Goal: Task Accomplishment & Management: Use online tool/utility

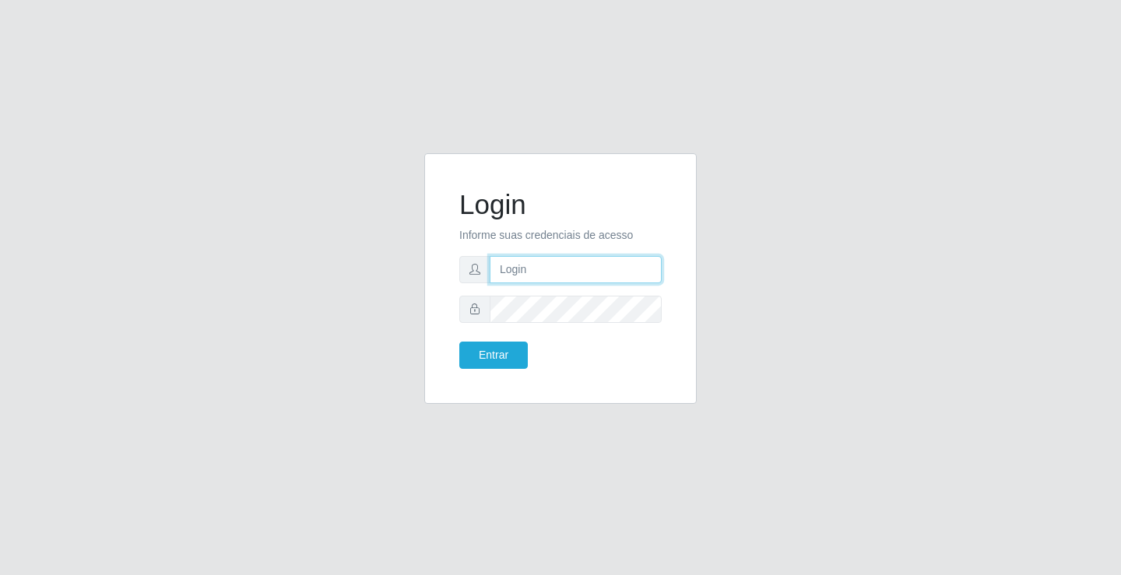
click at [569, 269] on input "text" at bounding box center [576, 269] width 172 height 27
type input "zivaneide@ideal"
click at [459, 342] on button "Entrar" at bounding box center [493, 355] width 68 height 27
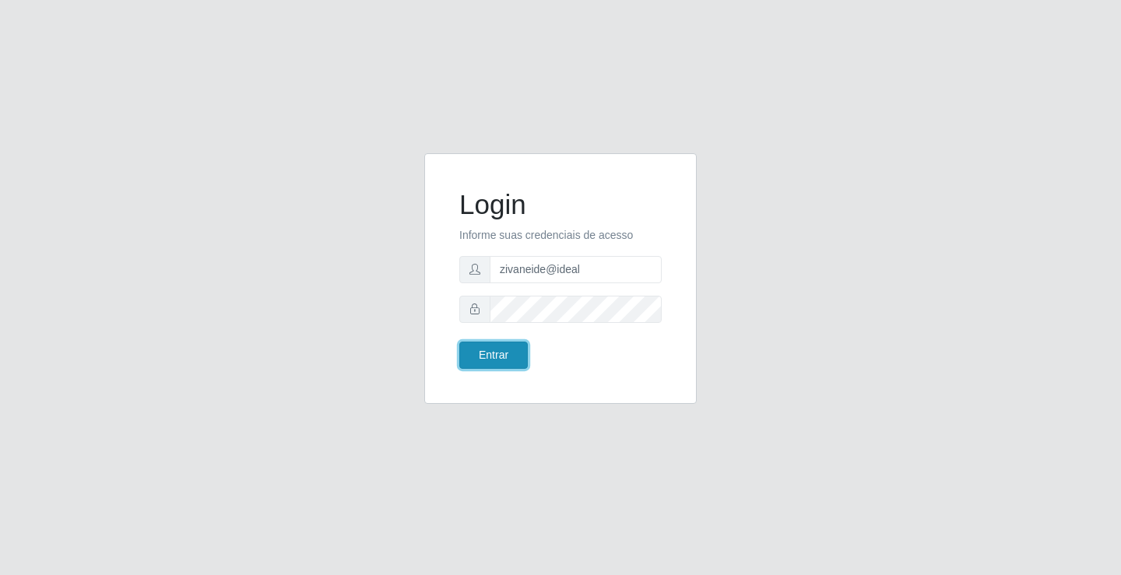
click at [489, 353] on button "Entrar" at bounding box center [493, 355] width 68 height 27
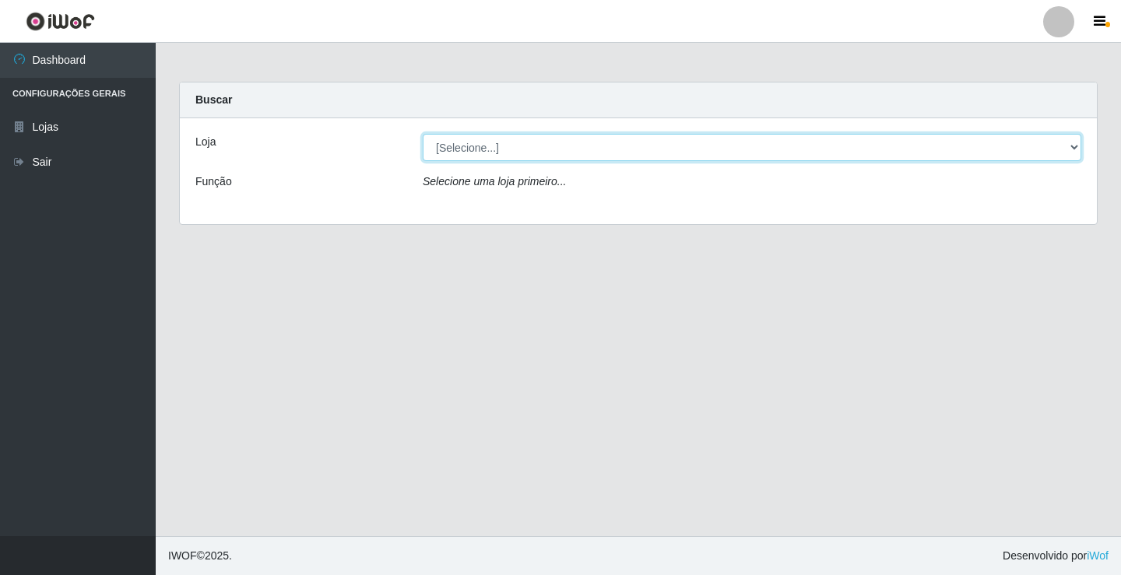
click at [1074, 149] on select "[Selecione...] Ideal - Conceição" at bounding box center [752, 147] width 658 height 27
select select "231"
click at [423, 134] on select "[Selecione...] Ideal - Conceição" at bounding box center [752, 147] width 658 height 27
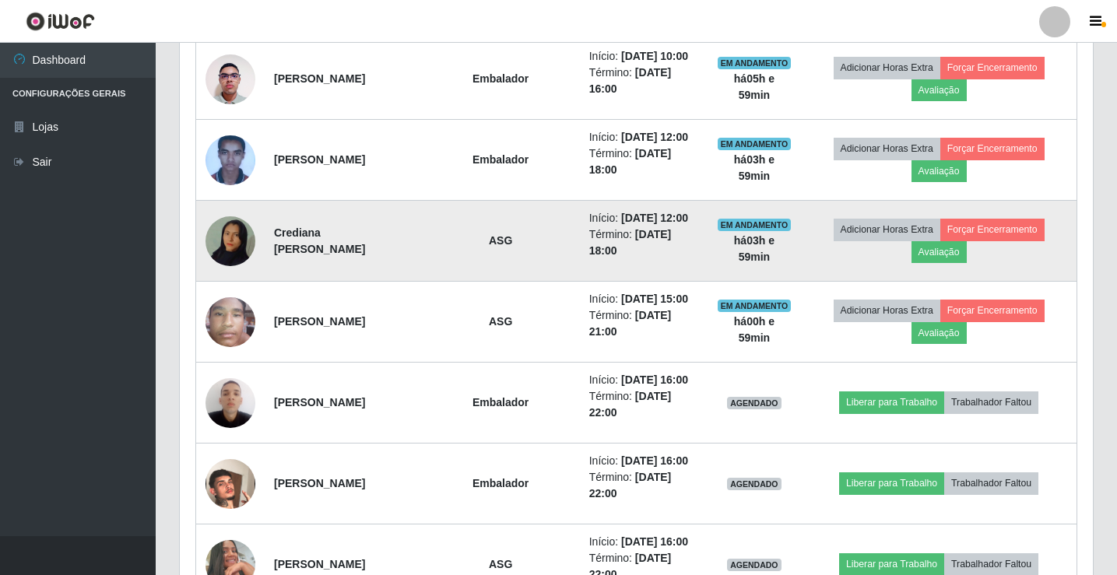
scroll to position [856, 0]
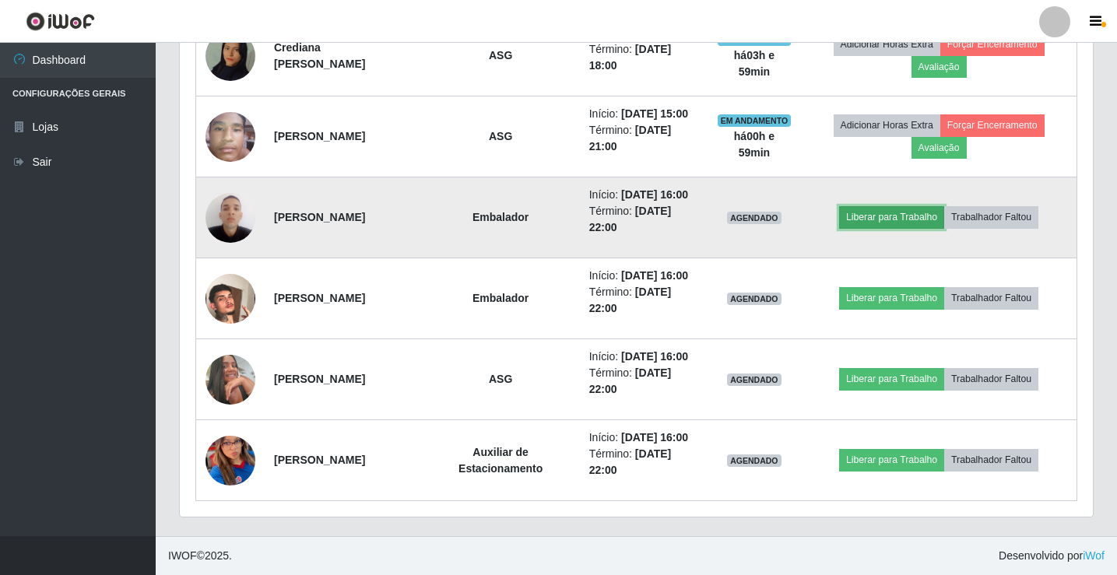
click at [911, 228] on button "Liberar para Trabalho" at bounding box center [891, 217] width 105 height 22
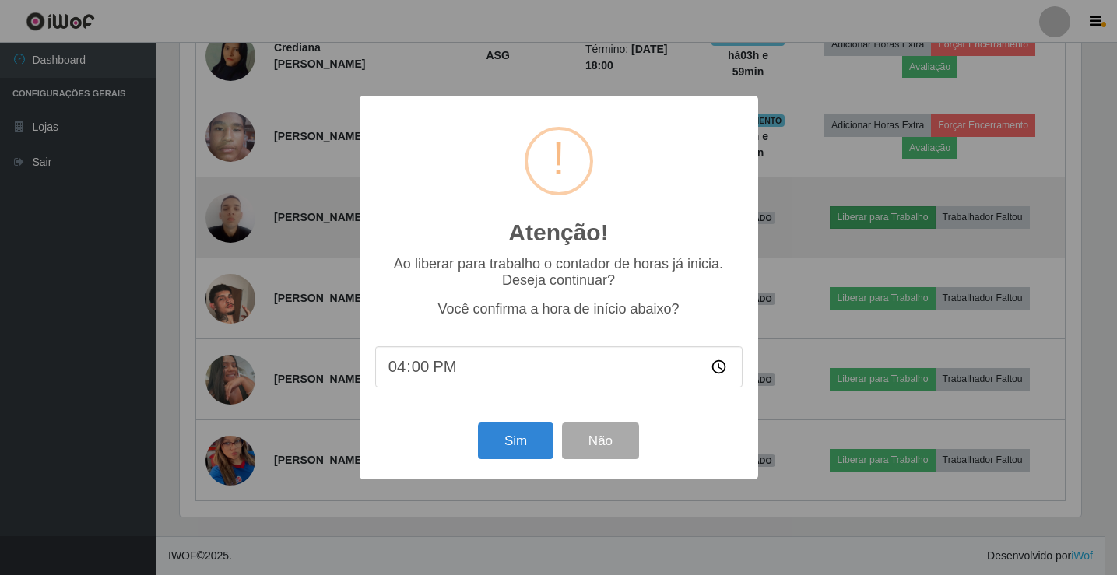
scroll to position [323, 905]
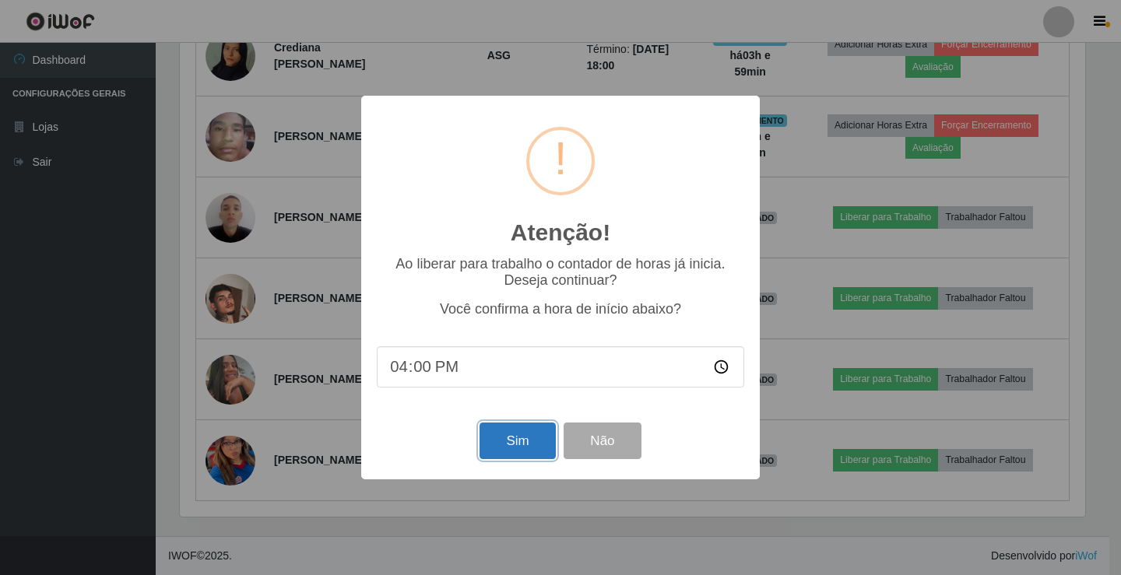
click at [518, 447] on button "Sim" at bounding box center [517, 441] width 76 height 37
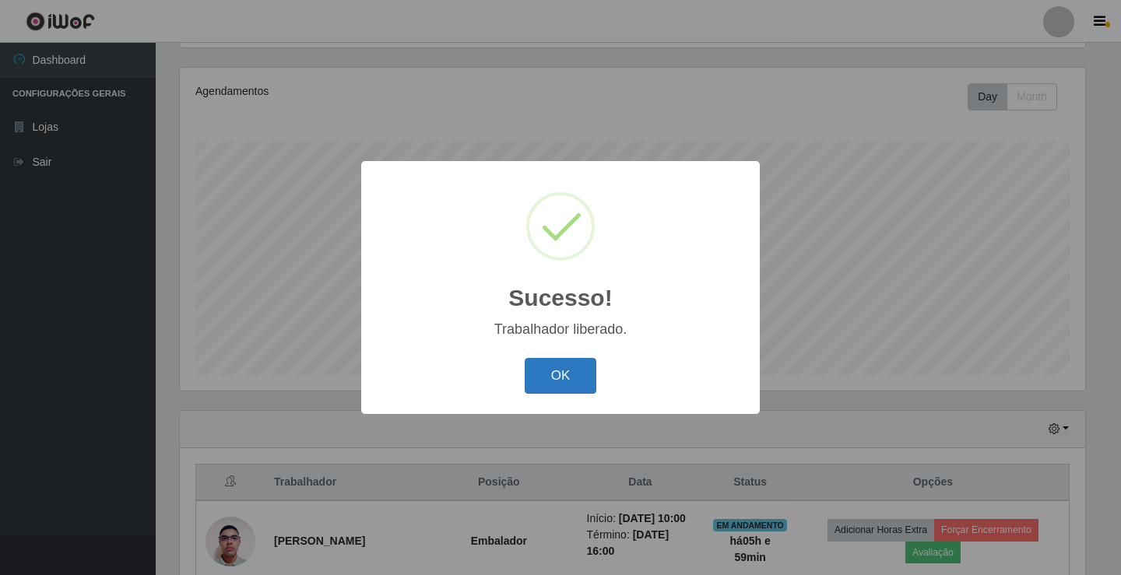
click at [568, 380] on button "OK" at bounding box center [561, 376] width 72 height 37
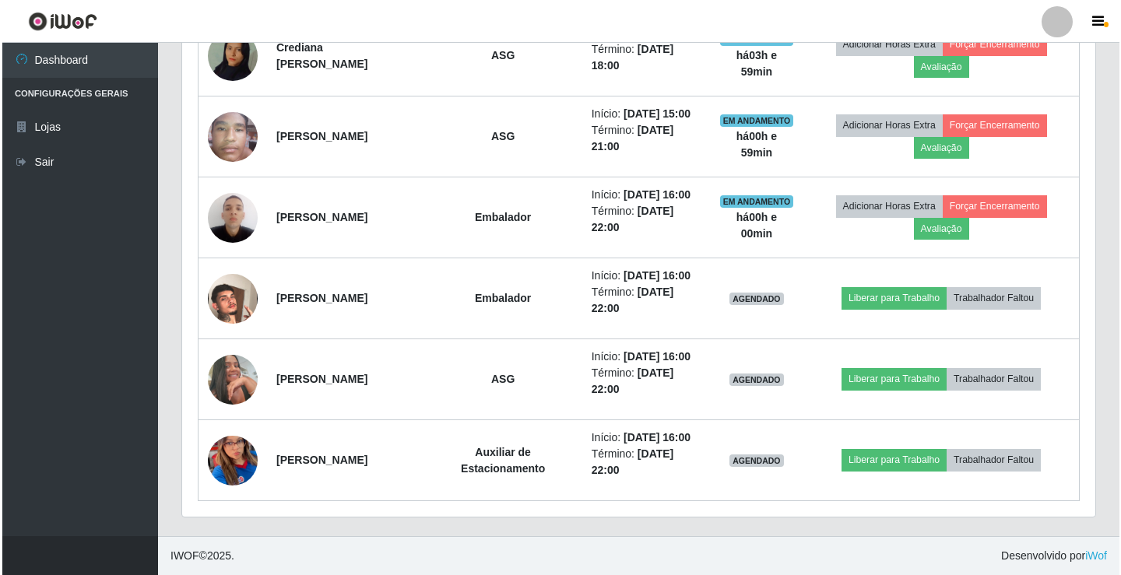
scroll to position [960, 0]
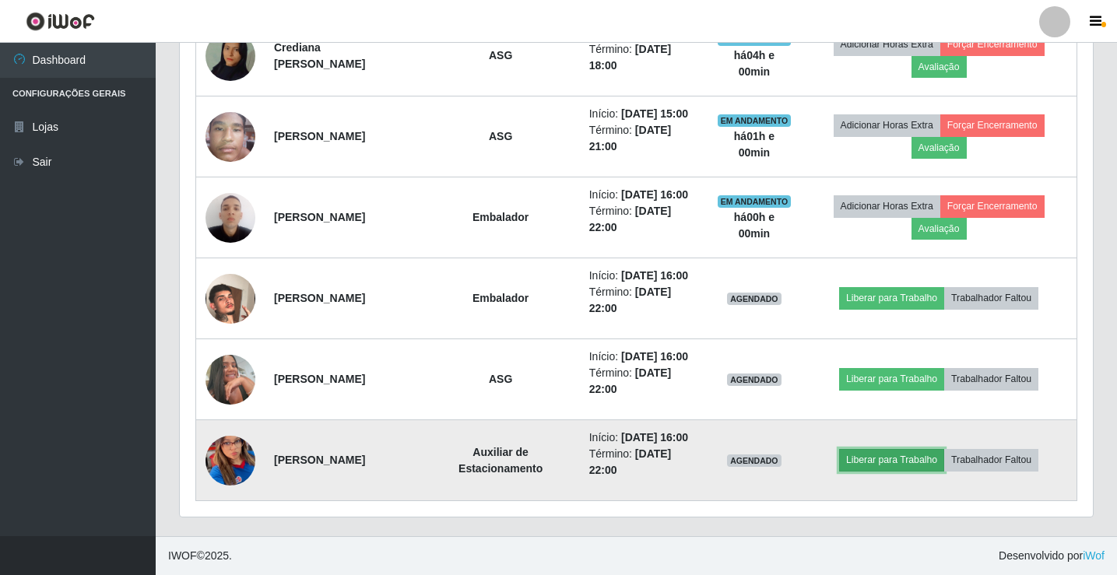
click at [903, 452] on button "Liberar para Trabalho" at bounding box center [891, 460] width 105 height 22
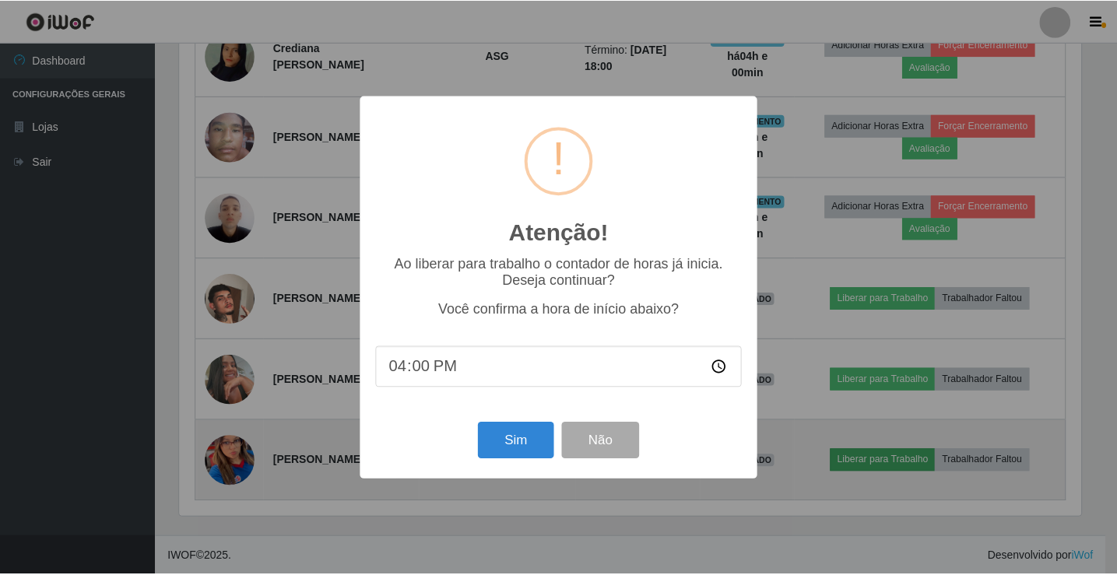
scroll to position [323, 905]
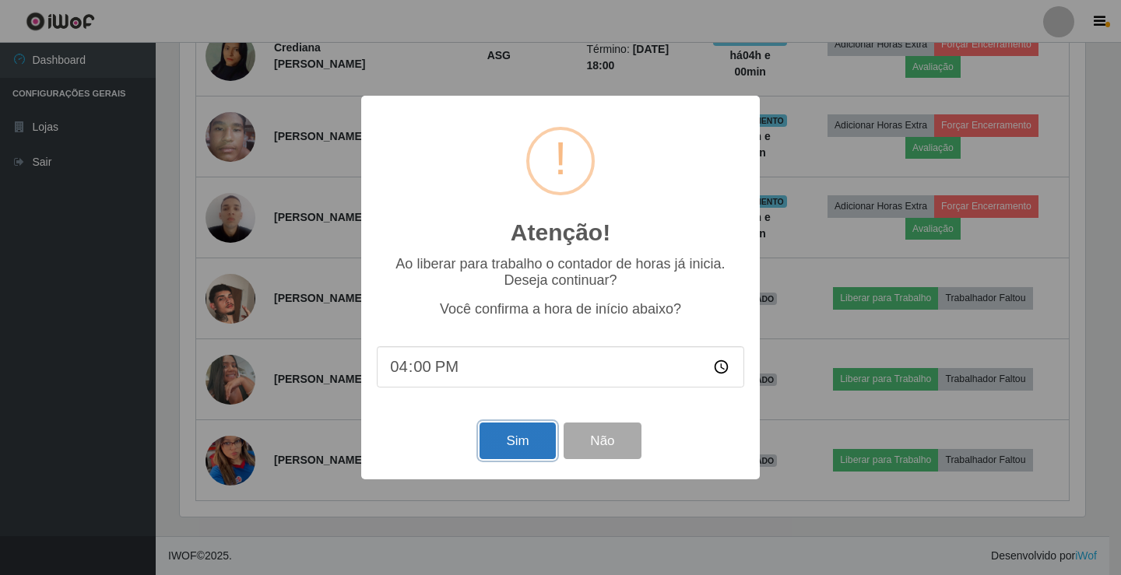
click at [505, 444] on button "Sim" at bounding box center [517, 441] width 76 height 37
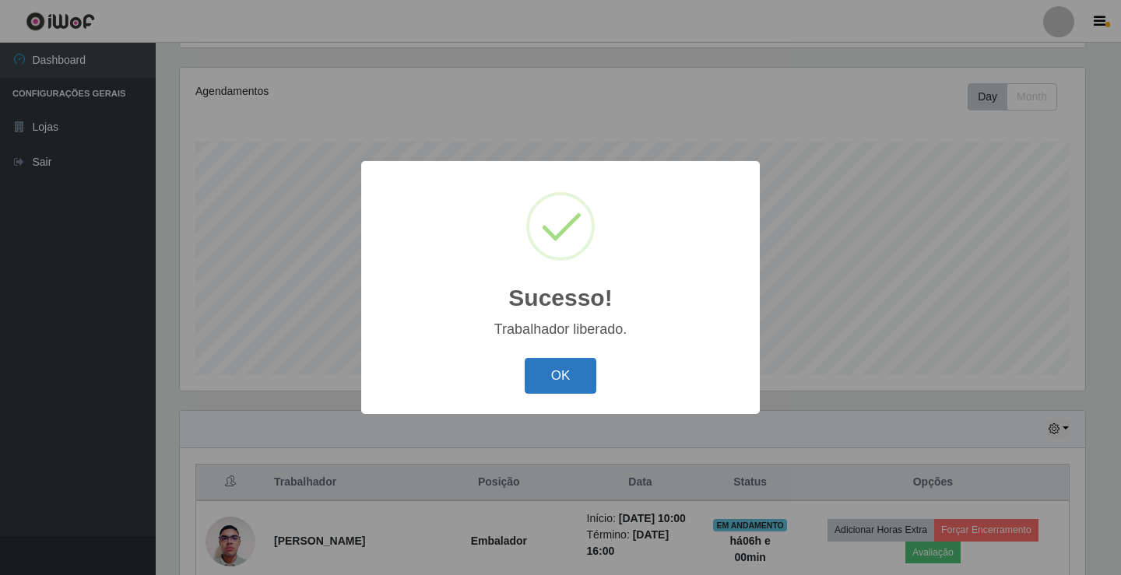
click at [569, 367] on button "OK" at bounding box center [561, 376] width 72 height 37
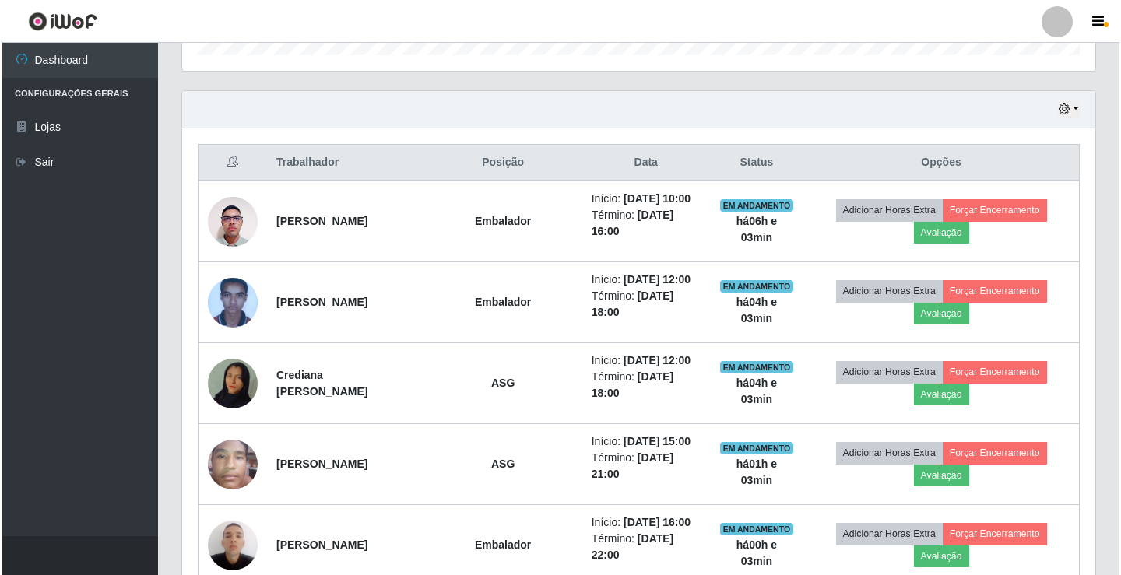
scroll to position [493, 0]
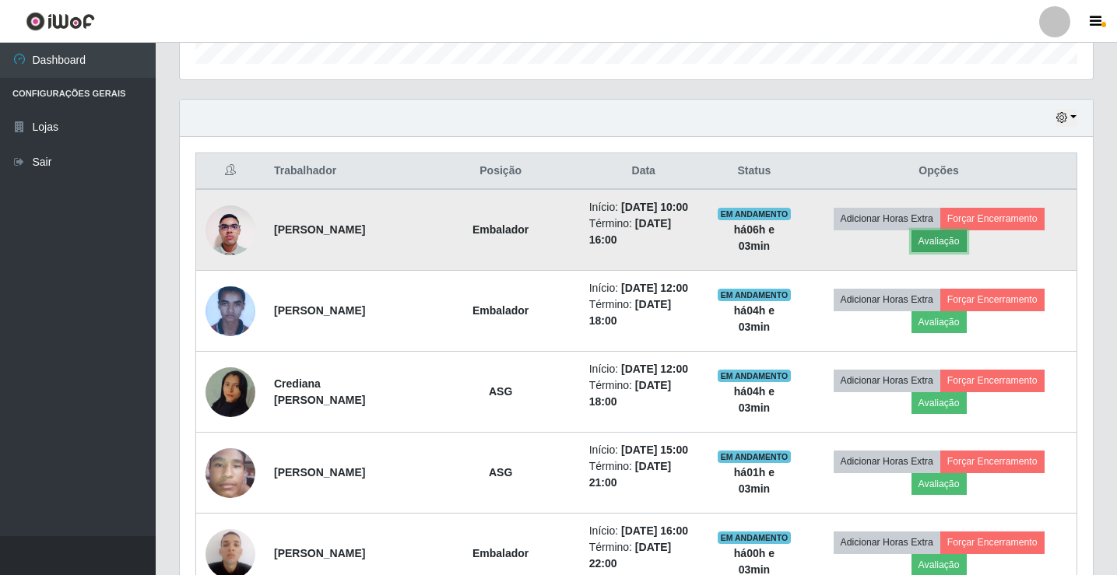
click at [953, 242] on button "Avaliação" at bounding box center [938, 241] width 55 height 22
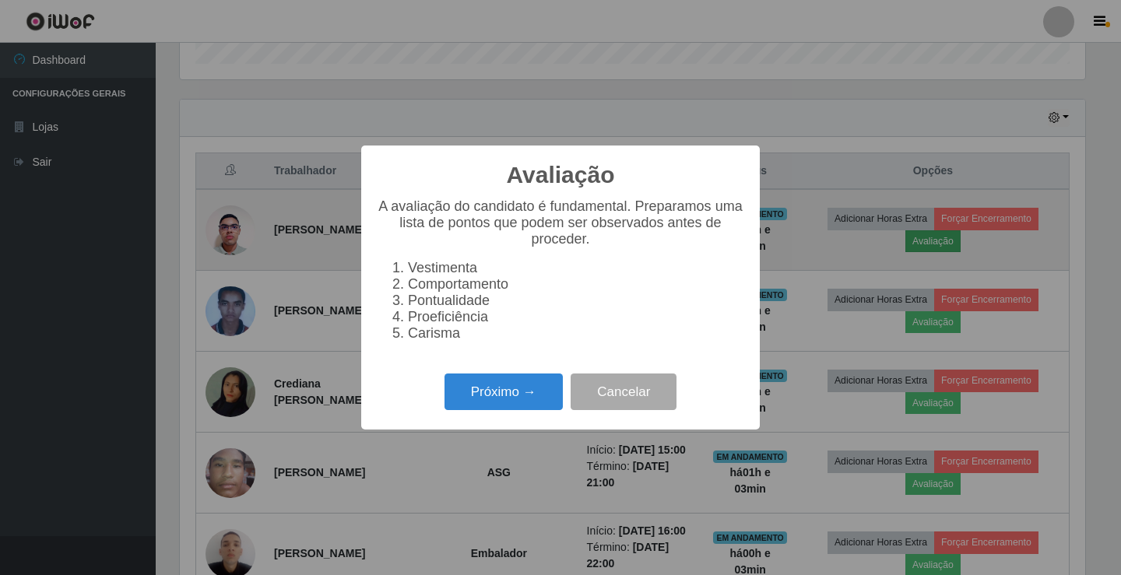
scroll to position [323, 905]
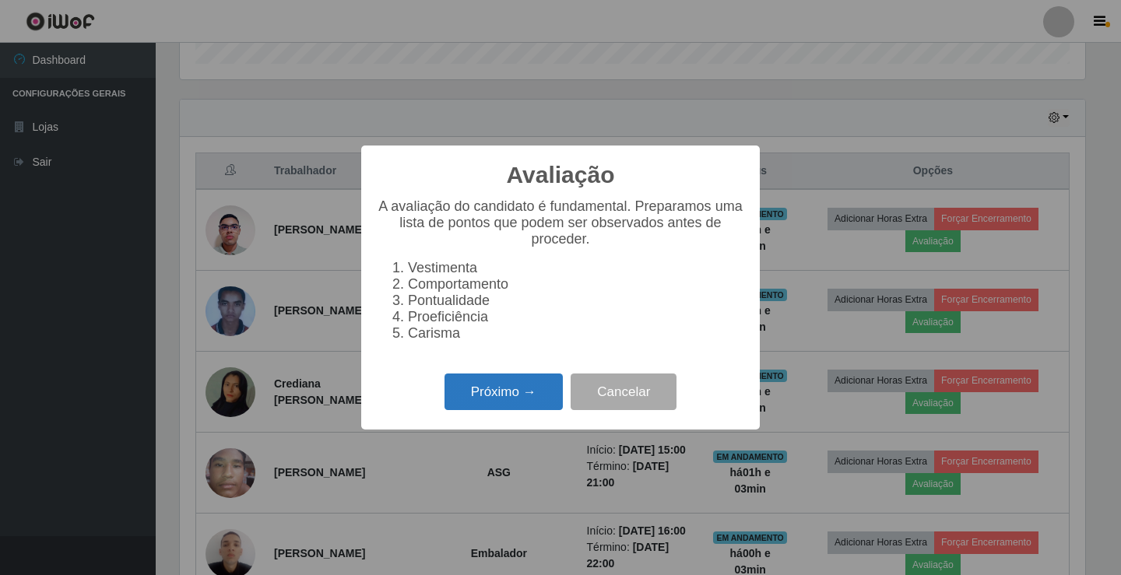
click at [546, 394] on button "Próximo →" at bounding box center [503, 392] width 118 height 37
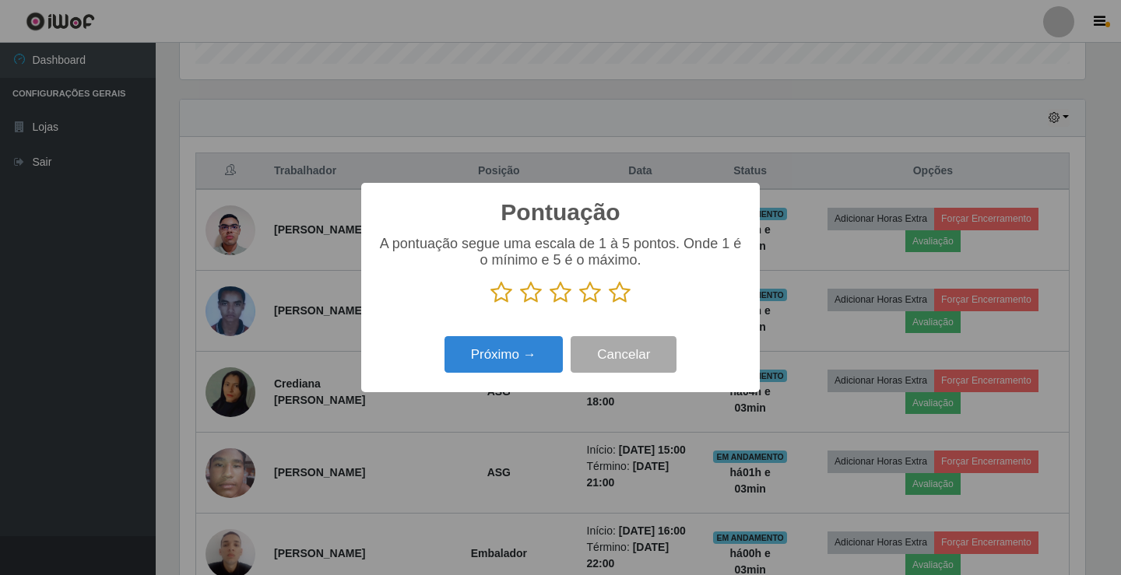
click at [587, 298] on icon at bounding box center [590, 292] width 22 height 23
click at [579, 304] on input "radio" at bounding box center [579, 304] width 0 height 0
click at [540, 350] on button "Próximo →" at bounding box center [503, 354] width 118 height 37
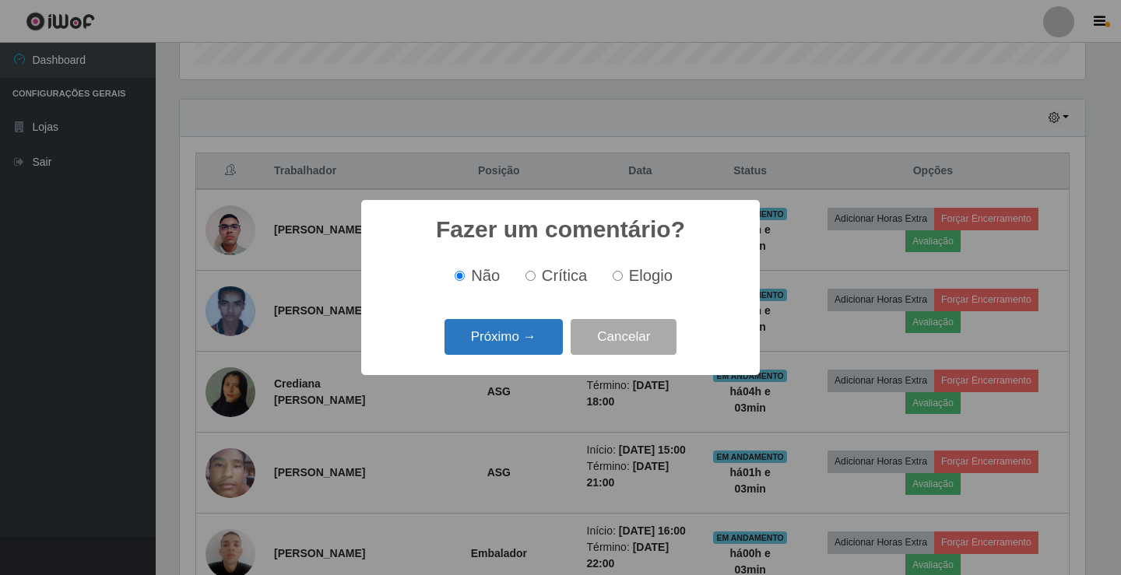
click at [542, 342] on button "Próximo →" at bounding box center [503, 337] width 118 height 37
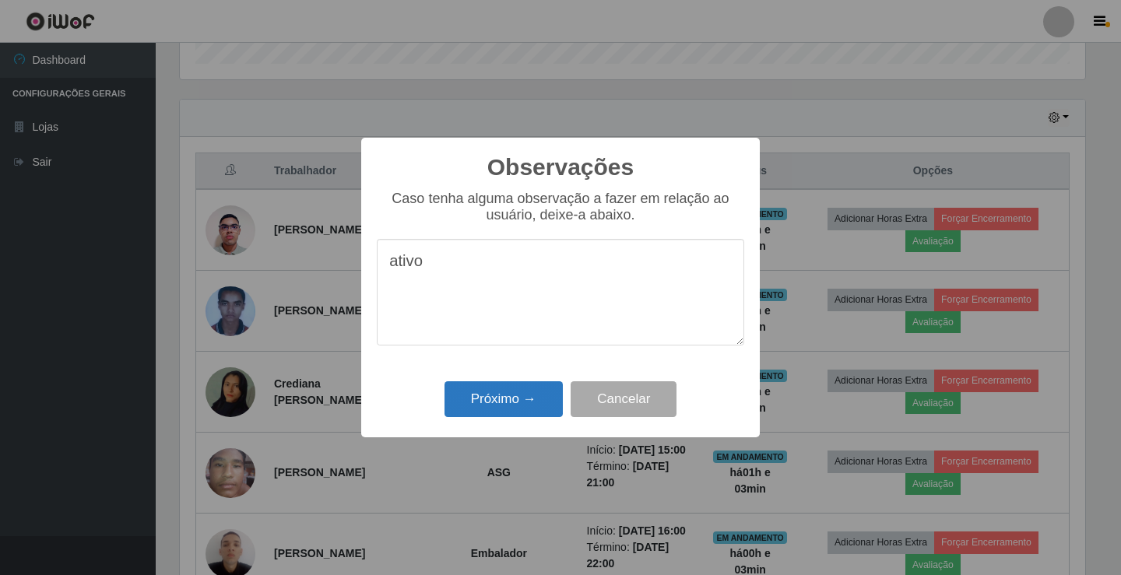
type textarea "ativo"
click at [532, 392] on button "Próximo →" at bounding box center [503, 399] width 118 height 37
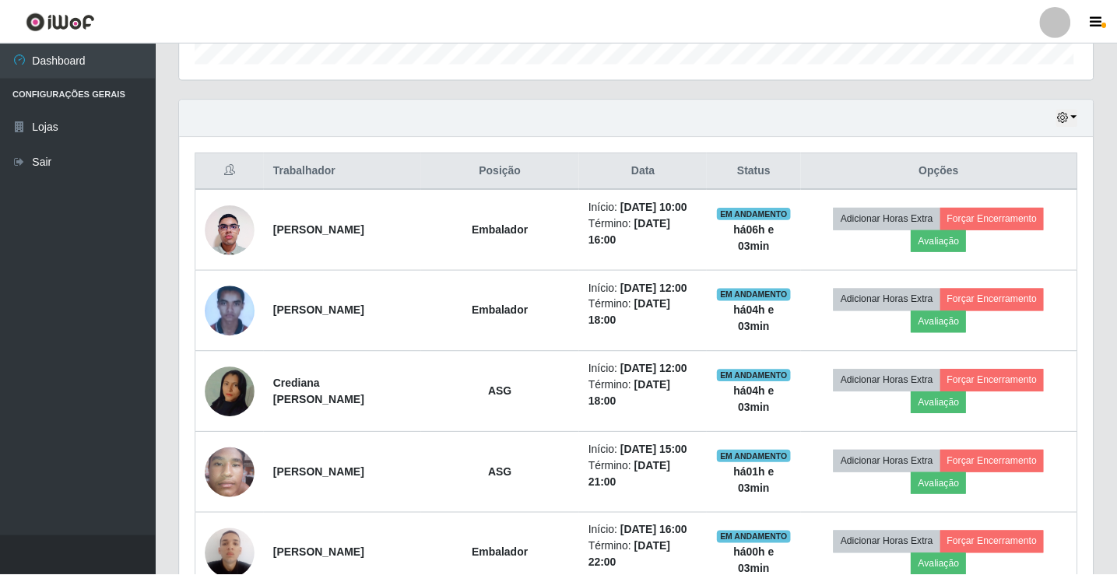
scroll to position [323, 913]
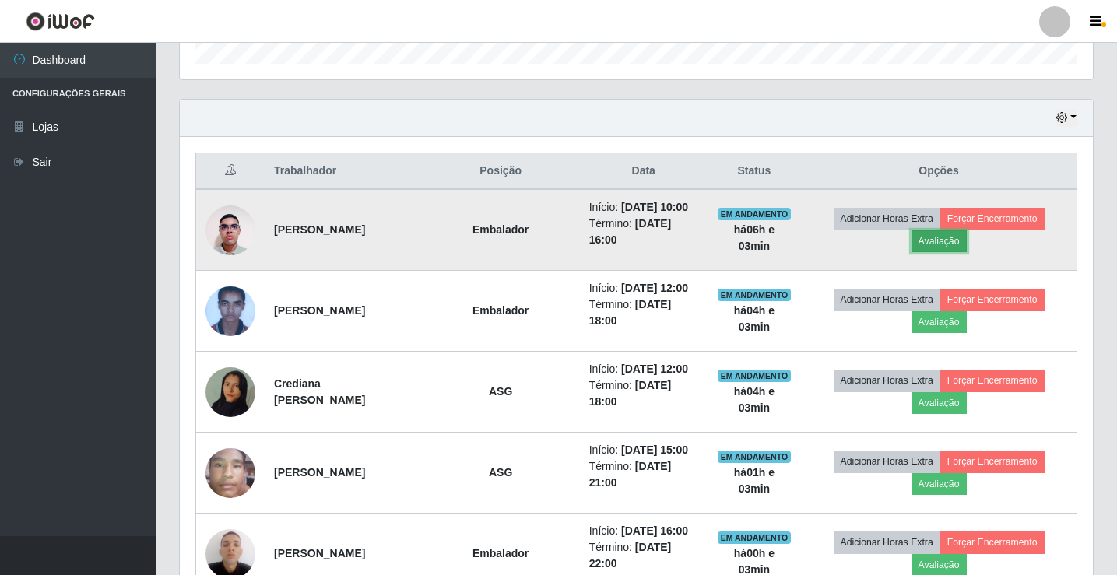
click at [954, 244] on button "Avaliação" at bounding box center [938, 241] width 55 height 22
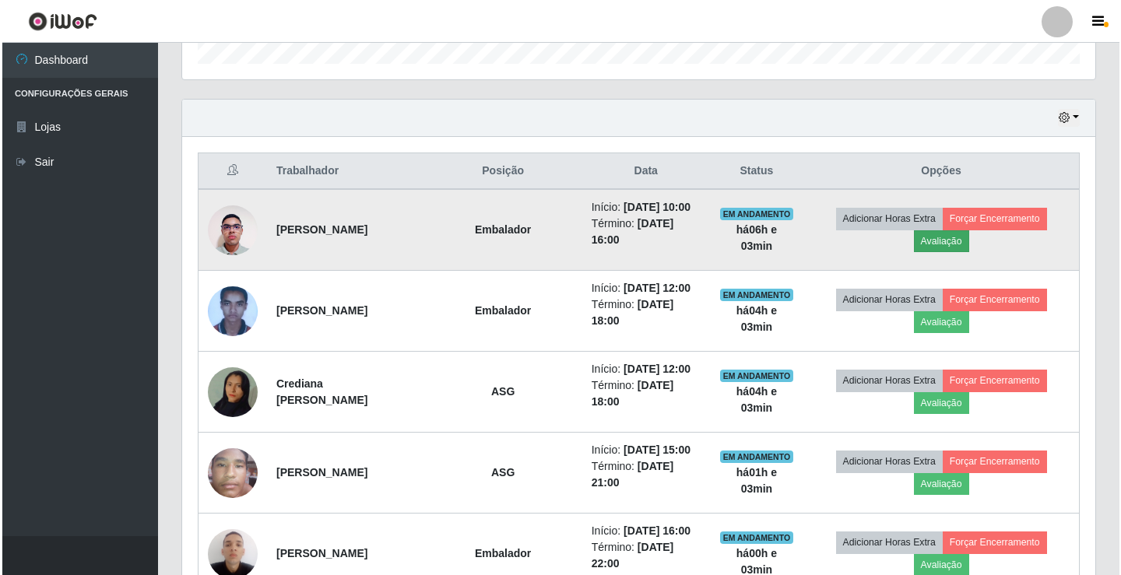
scroll to position [323, 905]
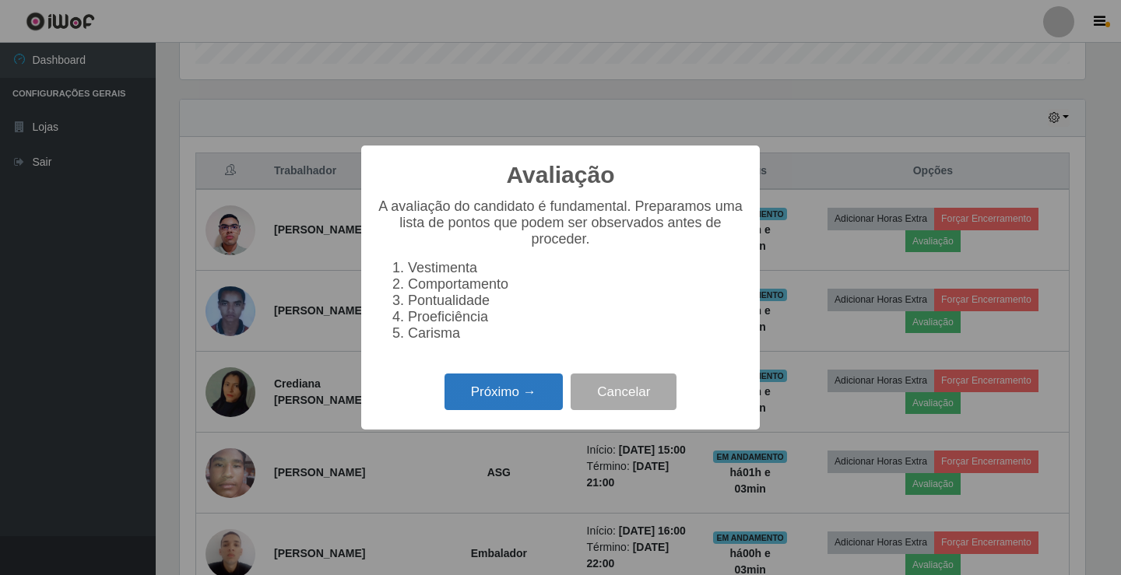
click at [532, 396] on button "Próximo →" at bounding box center [503, 392] width 118 height 37
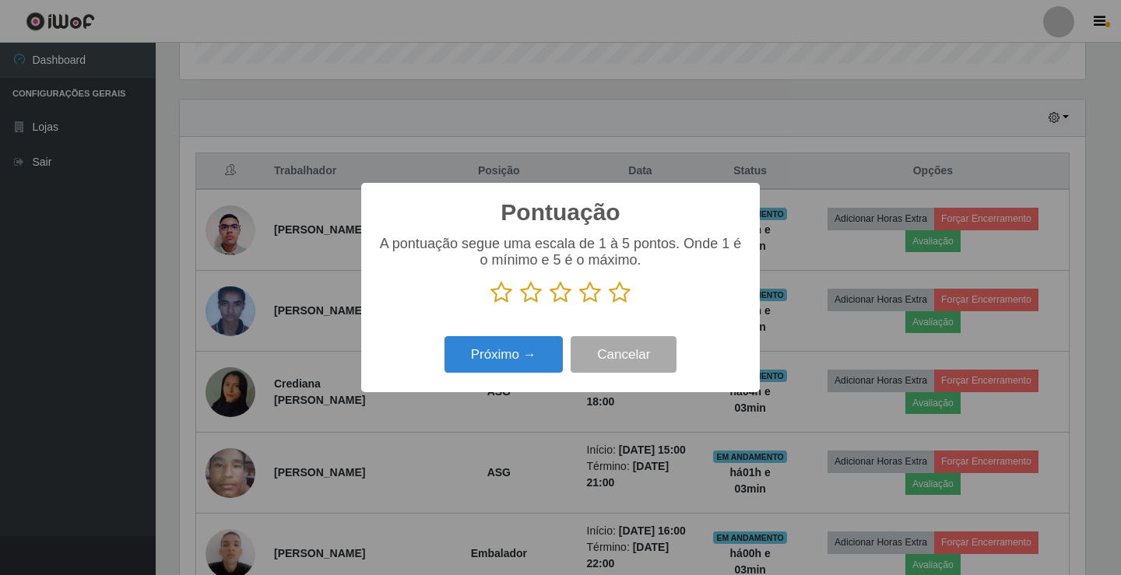
scroll to position [778044, 777462]
click at [588, 298] on icon at bounding box center [590, 292] width 22 height 23
click at [579, 304] on input "radio" at bounding box center [579, 304] width 0 height 0
click at [497, 369] on button "Próximo →" at bounding box center [503, 354] width 118 height 37
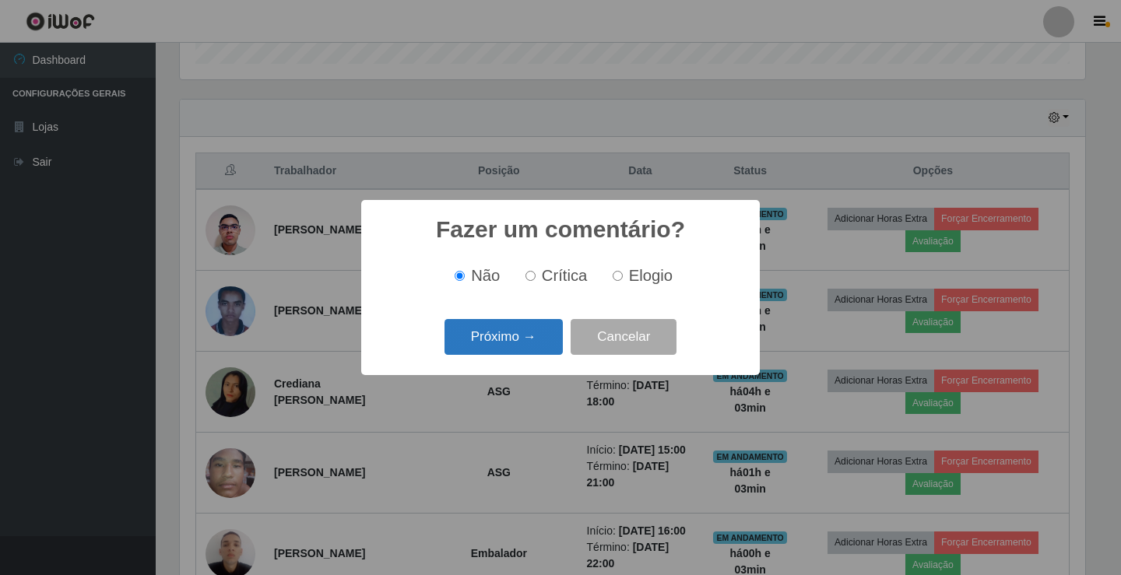
click at [513, 337] on button "Próximo →" at bounding box center [503, 337] width 118 height 37
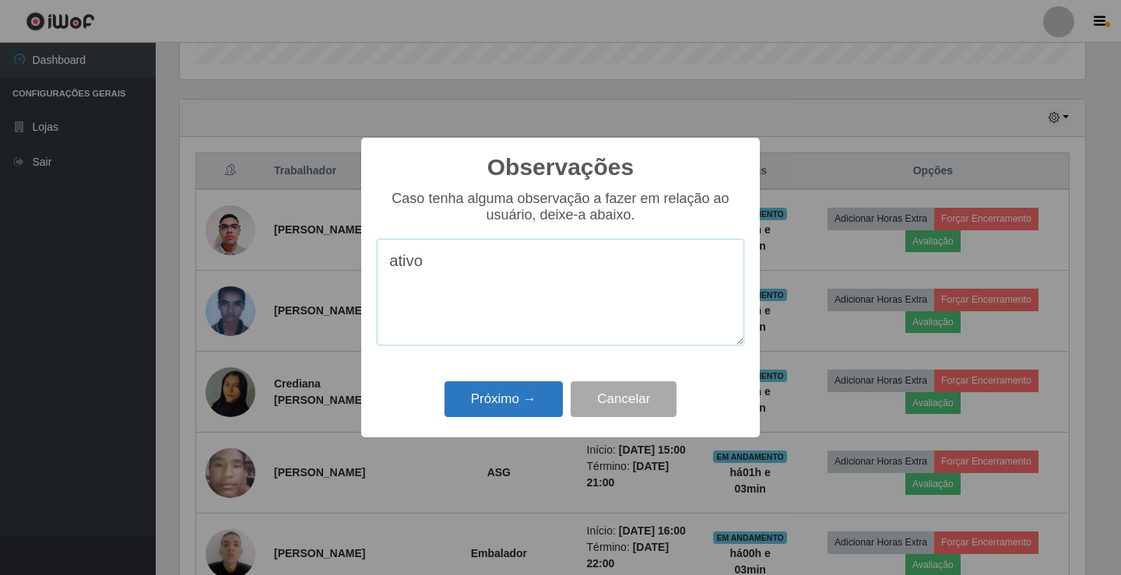
type textarea "ativo"
click at [498, 397] on button "Próximo →" at bounding box center [503, 399] width 118 height 37
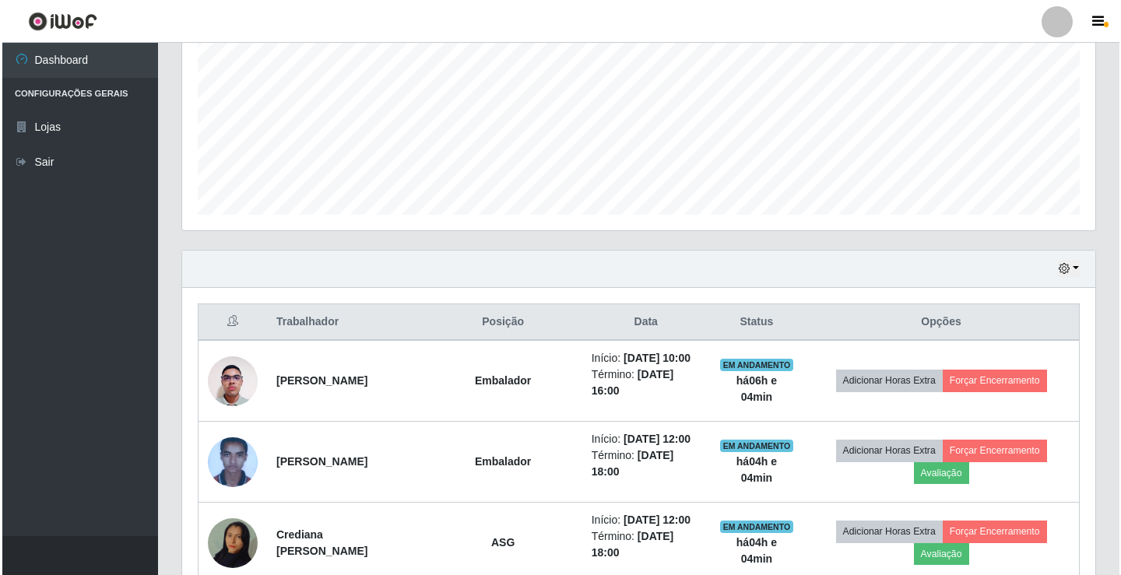
scroll to position [337, 0]
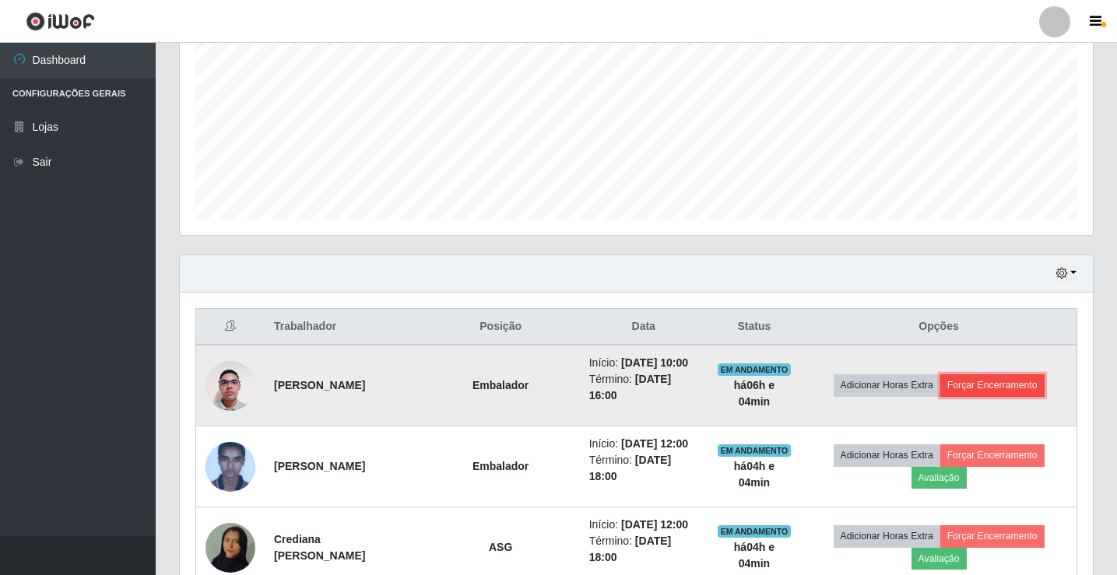
click at [1011, 396] on button "Forçar Encerramento" at bounding box center [992, 385] width 104 height 22
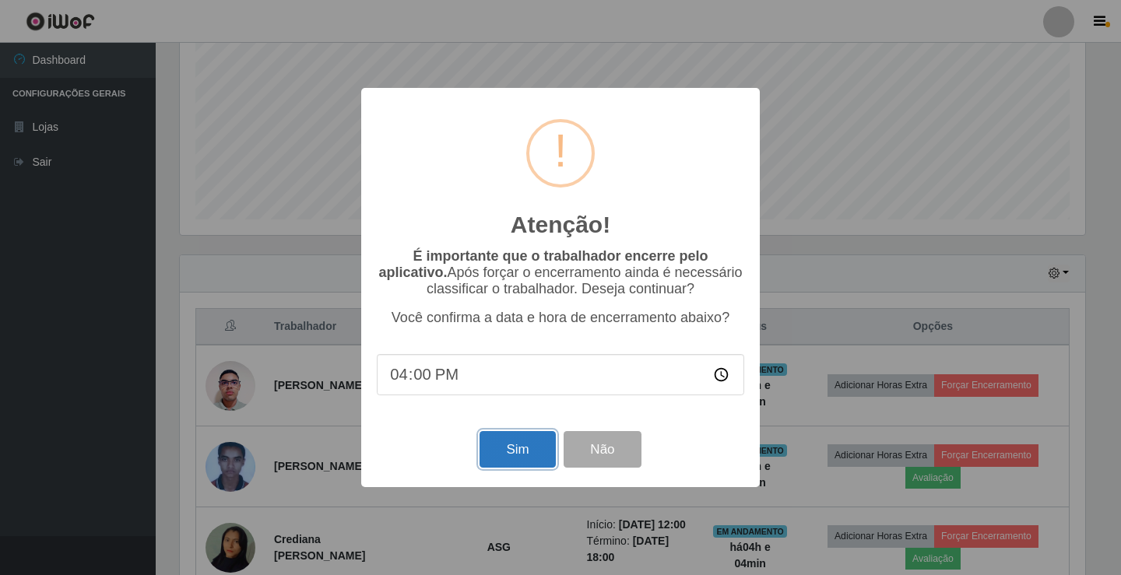
click at [528, 456] on button "Sim" at bounding box center [517, 449] width 76 height 37
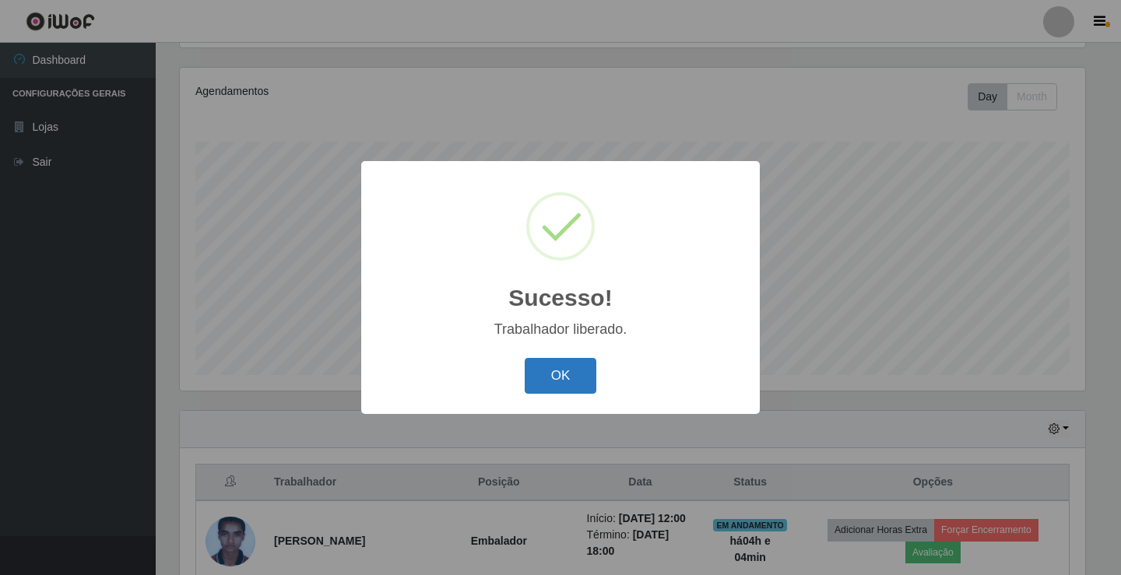
click at [578, 373] on button "OK" at bounding box center [561, 376] width 72 height 37
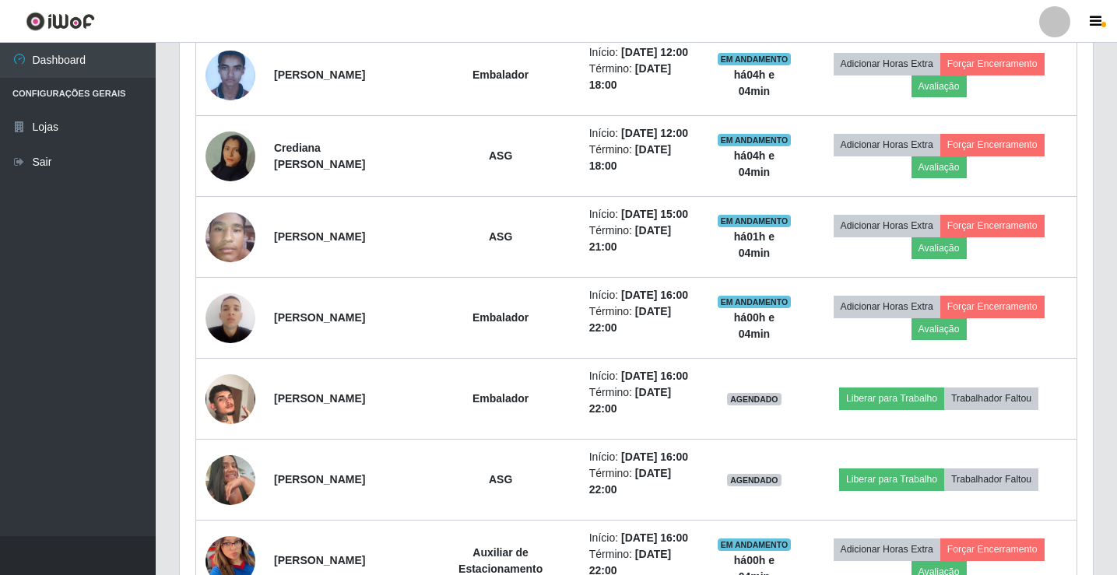
scroll to position [473, 0]
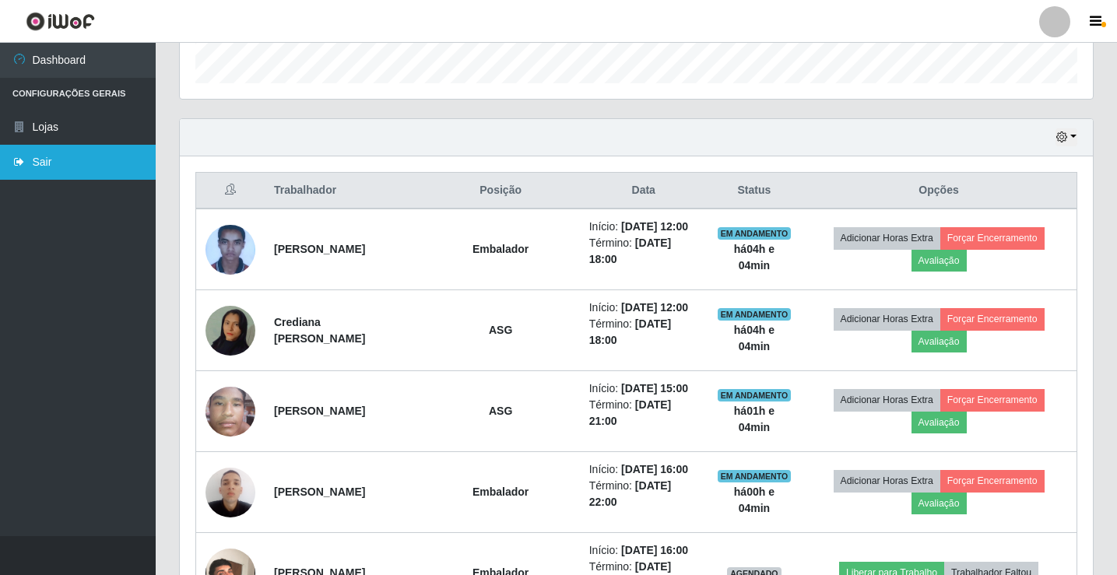
click at [51, 150] on link "Sair" at bounding box center [78, 162] width 156 height 35
